Goal: Task Accomplishment & Management: Use online tool/utility

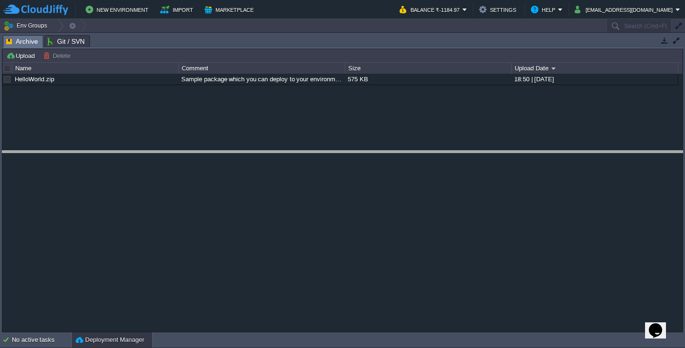
drag, startPoint x: 225, startPoint y: 48, endPoint x: 226, endPoint y: 163, distance: 115.5
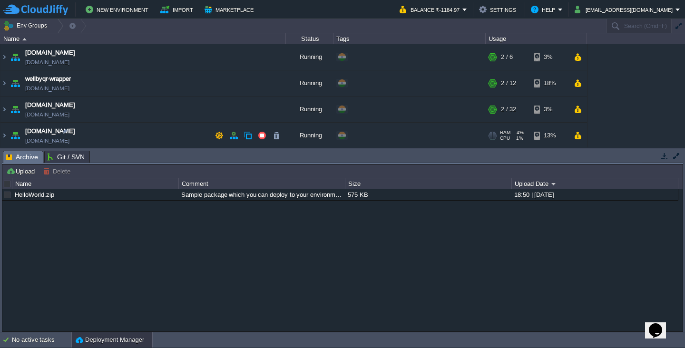
click at [105, 134] on td "[DOMAIN_NAME] [DOMAIN_NAME]" at bounding box center [142, 136] width 285 height 26
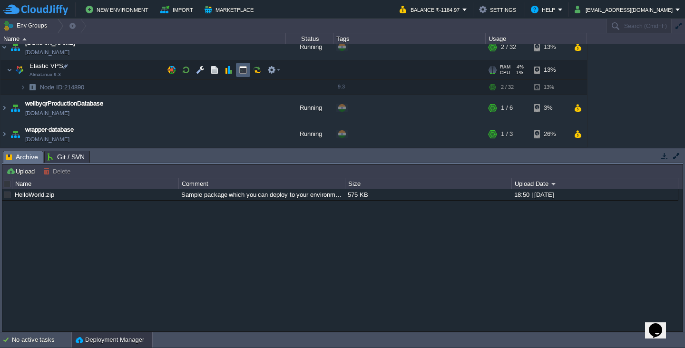
click at [241, 70] on button "button" at bounding box center [243, 70] width 9 height 9
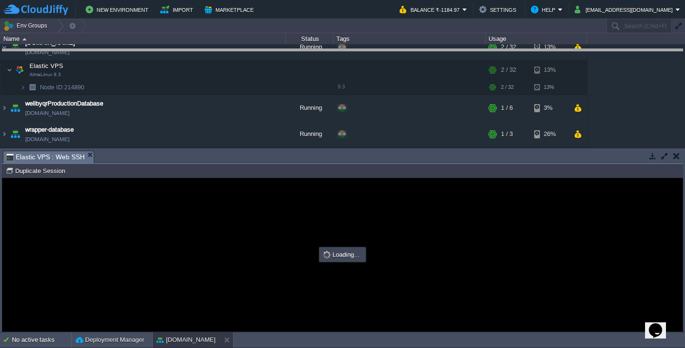
drag, startPoint x: 358, startPoint y: 163, endPoint x: 394, endPoint y: 61, distance: 108.0
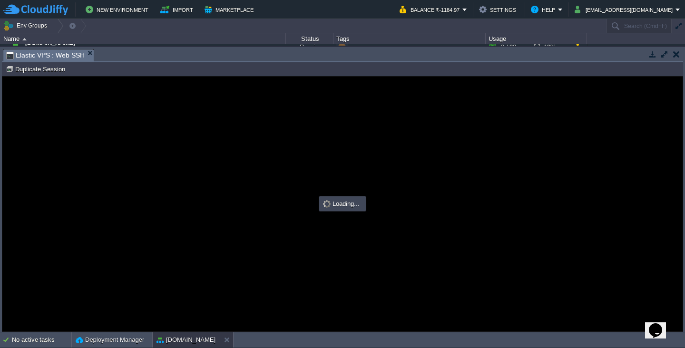
scroll to position [0, 0]
type input "#000000"
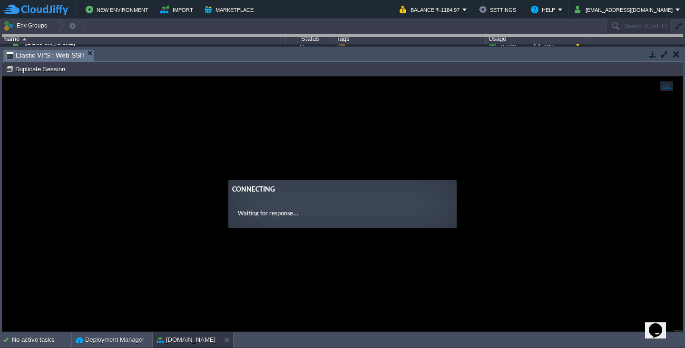
drag, startPoint x: 405, startPoint y: 62, endPoint x: 407, endPoint y: 47, distance: 15.3
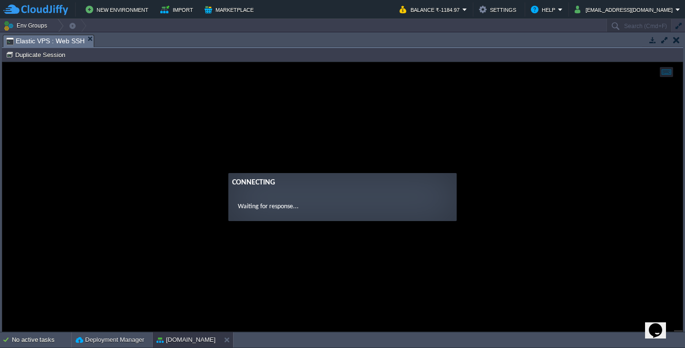
click at [347, 233] on guac-modal "Connecting Waiting for response..." at bounding box center [342, 196] width 680 height 269
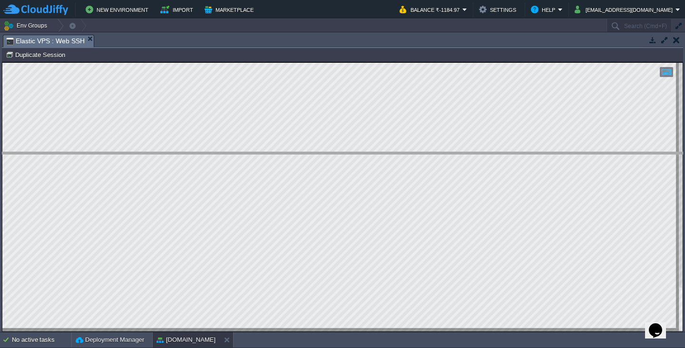
drag, startPoint x: 164, startPoint y: 47, endPoint x: 167, endPoint y: 164, distance: 117.5
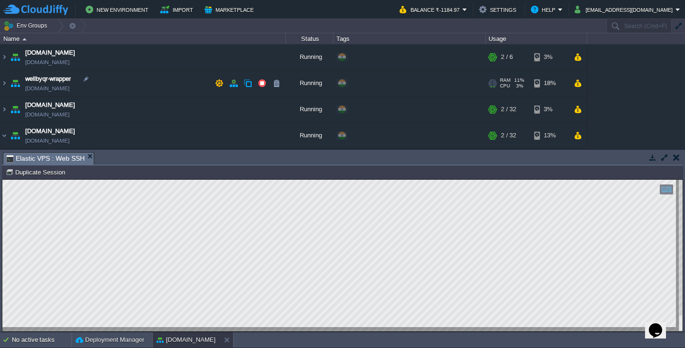
click at [129, 88] on td "wellbyqr-wrapper [DOMAIN_NAME]" at bounding box center [142, 83] width 285 height 26
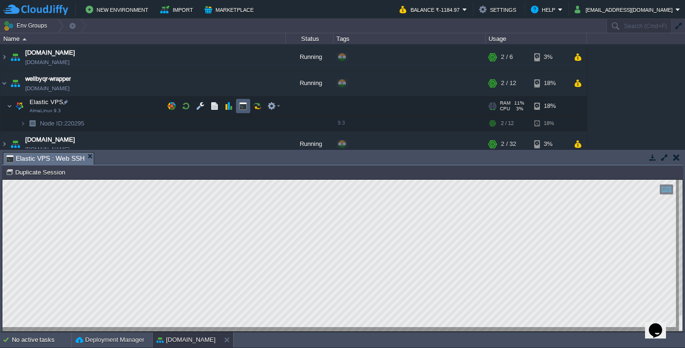
click at [244, 105] on button "button" at bounding box center [243, 106] width 9 height 9
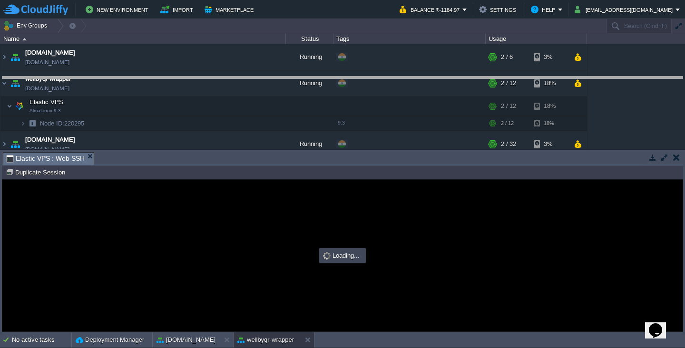
drag, startPoint x: 304, startPoint y: 165, endPoint x: 324, endPoint y: 90, distance: 78.2
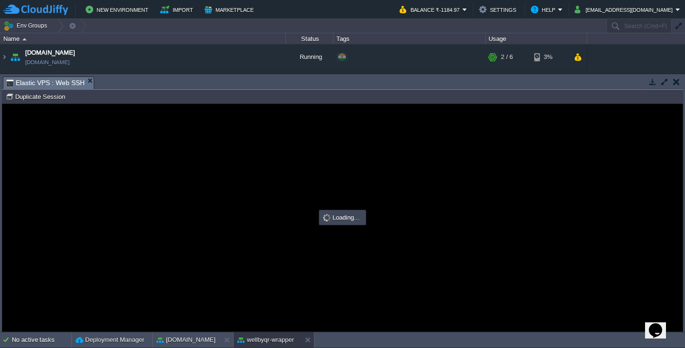
type input "#000000"
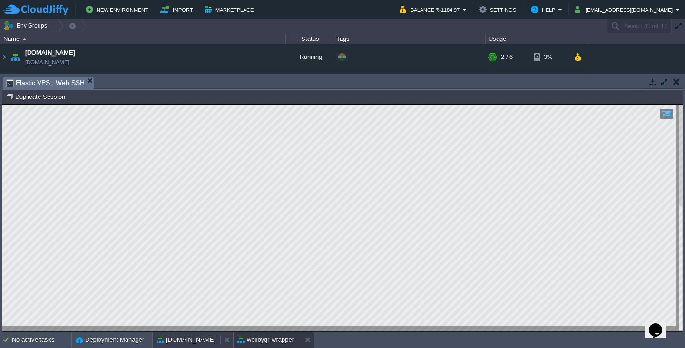
click at [195, 340] on div "[DOMAIN_NAME]" at bounding box center [187, 339] width 68 height 15
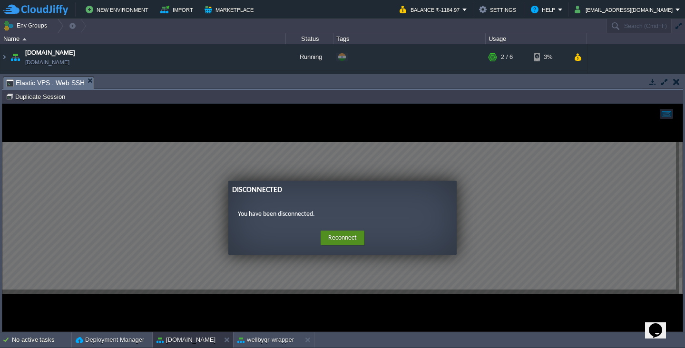
click at [345, 235] on button "Reconnect" at bounding box center [342, 238] width 44 height 15
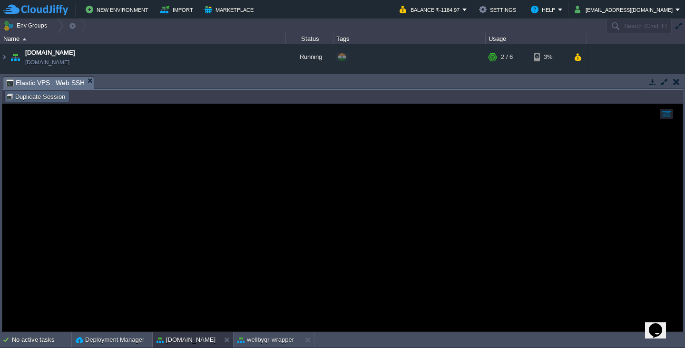
click at [42, 96] on button "Duplicate Session" at bounding box center [37, 96] width 62 height 9
type input "#000000"
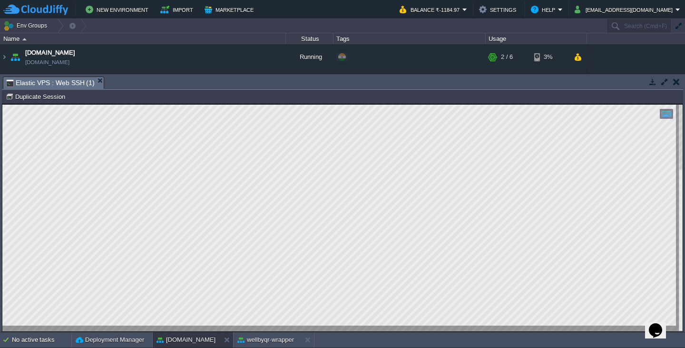
type textarea "358634"
